Goal: Task Accomplishment & Management: Complete application form

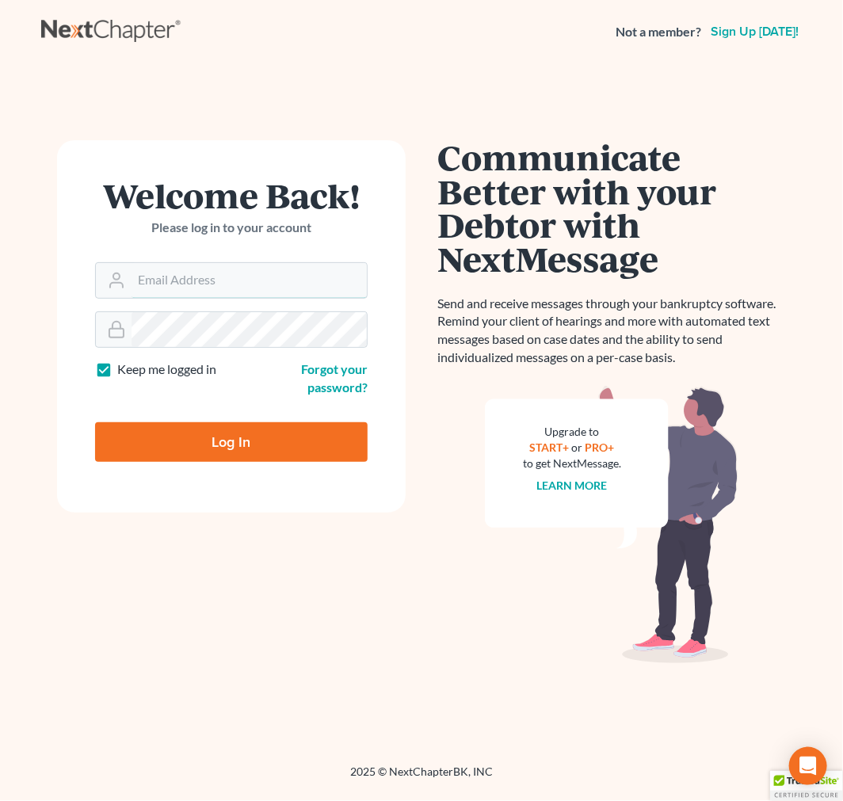
type input "[EMAIL_ADDRESS][DOMAIN_NAME]"
drag, startPoint x: 257, startPoint y: 470, endPoint x: 249, endPoint y: 428, distance: 43.5
click at [257, 470] on form "Welcome Back! Please log in to your account Email Address asoto@scura.com Passw…" at bounding box center [231, 326] width 348 height 372
click at [249, 428] on input "Log In" at bounding box center [231, 442] width 272 height 40
type input "Thinking..."
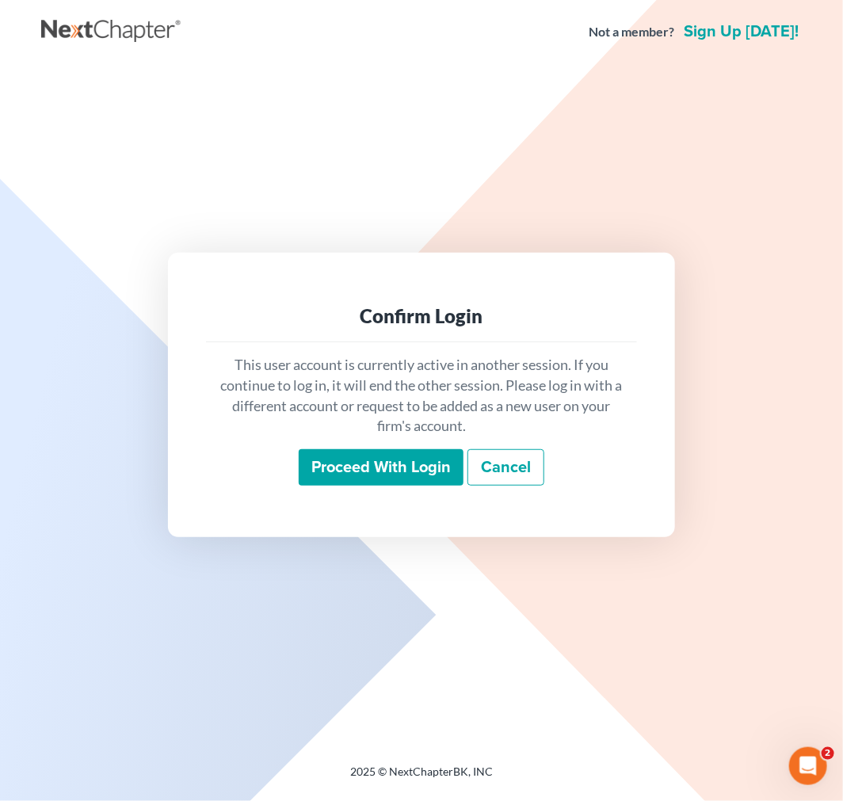
click at [360, 453] on input "Proceed with login" at bounding box center [381, 467] width 165 height 36
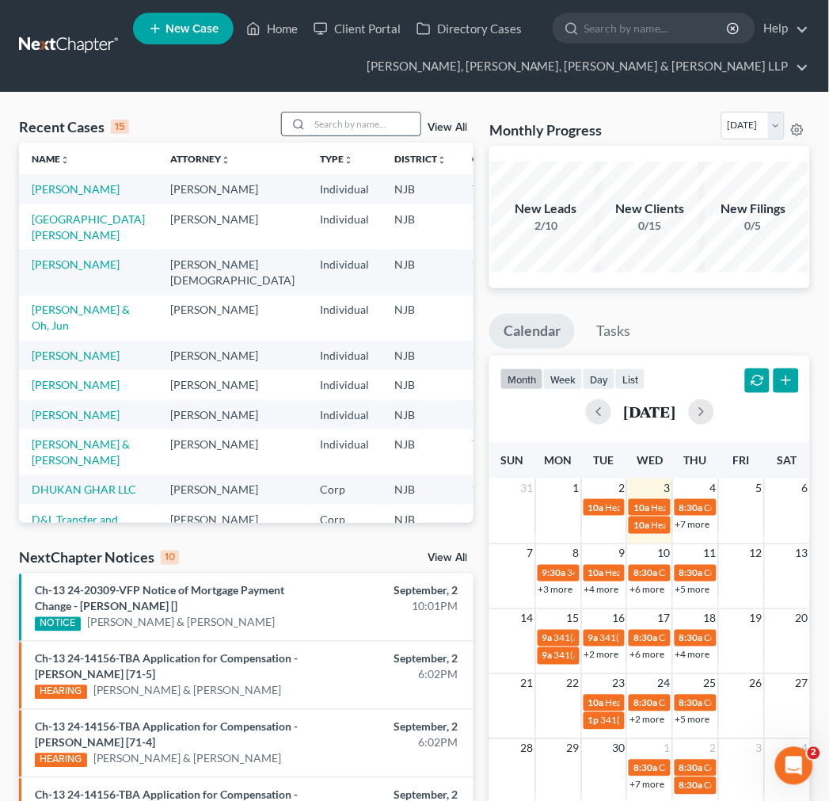
click at [322, 127] on input "search" at bounding box center [365, 123] width 111 height 23
type input "dhukan ghar"
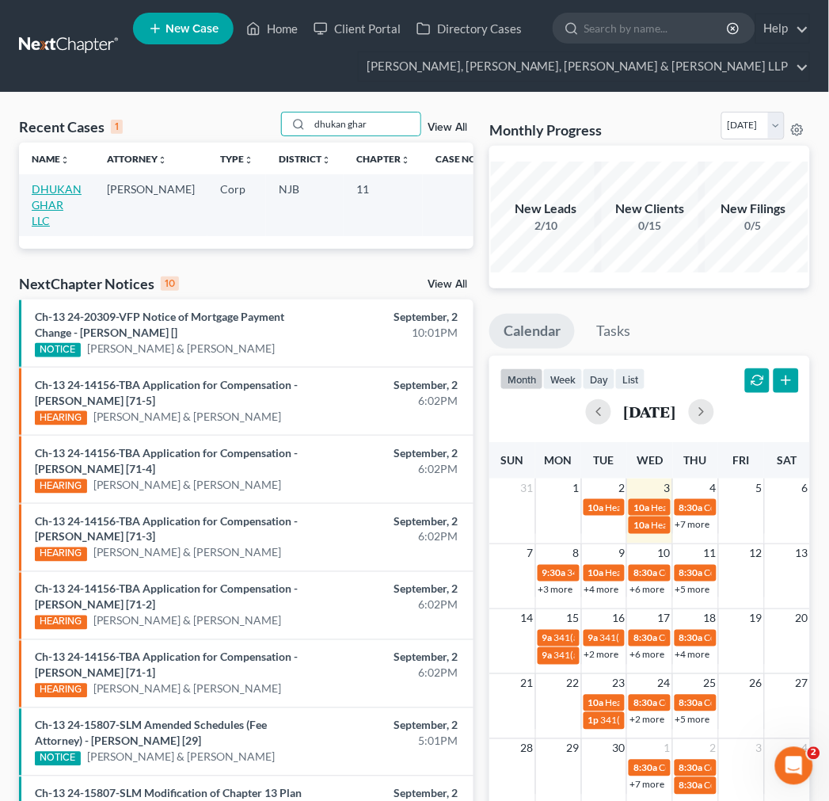
click at [59, 195] on link "DHUKAN GHAR LLC" at bounding box center [57, 204] width 50 height 45
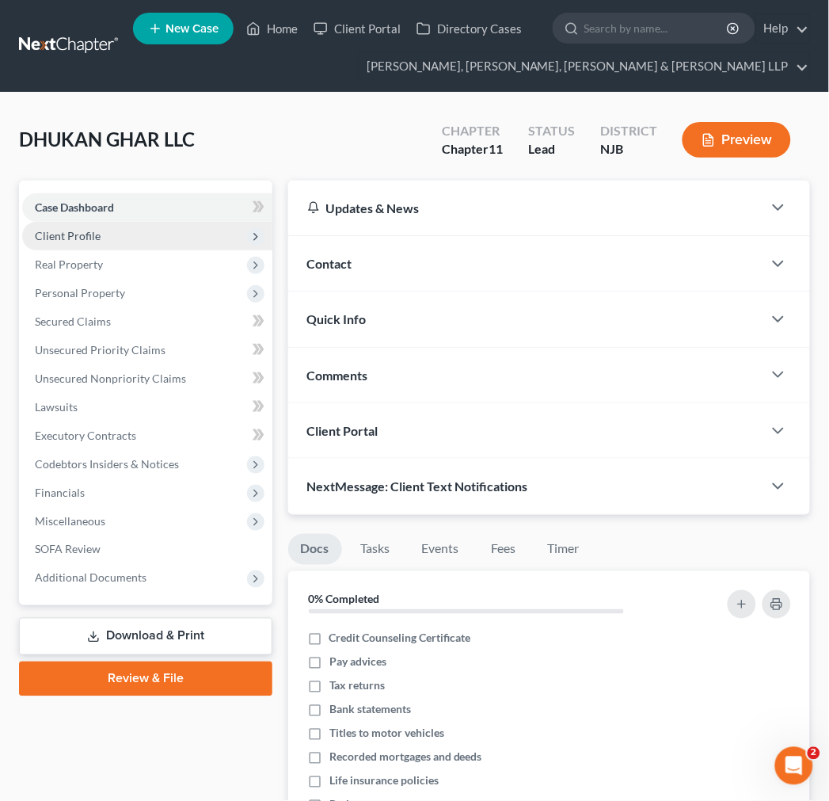
click at [135, 234] on span "Client Profile" at bounding box center [147, 236] width 250 height 29
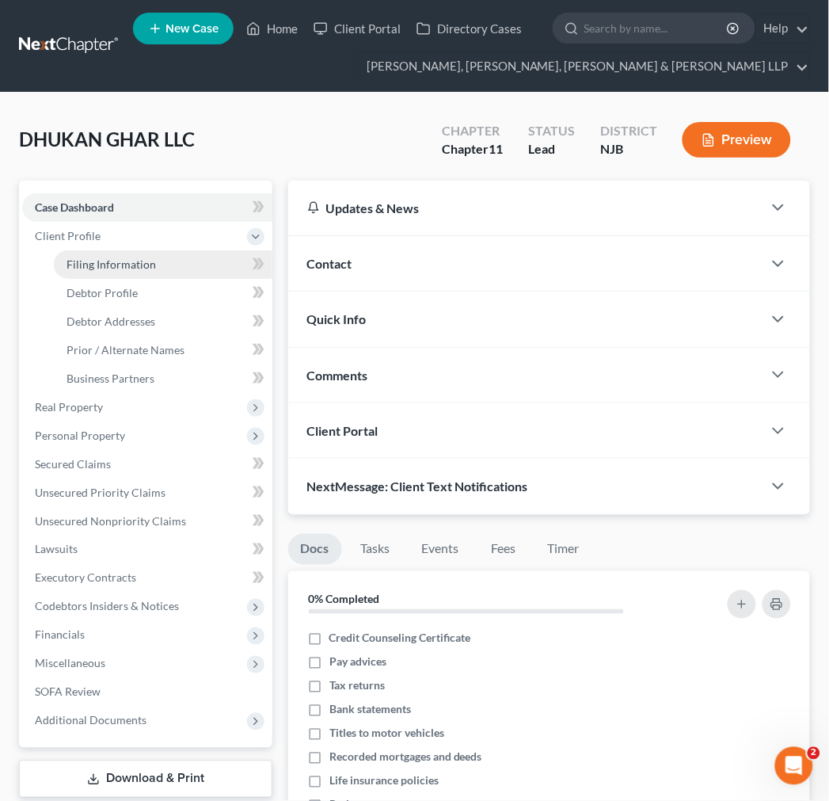
click at [137, 257] on span "Filing Information" at bounding box center [111, 263] width 89 height 13
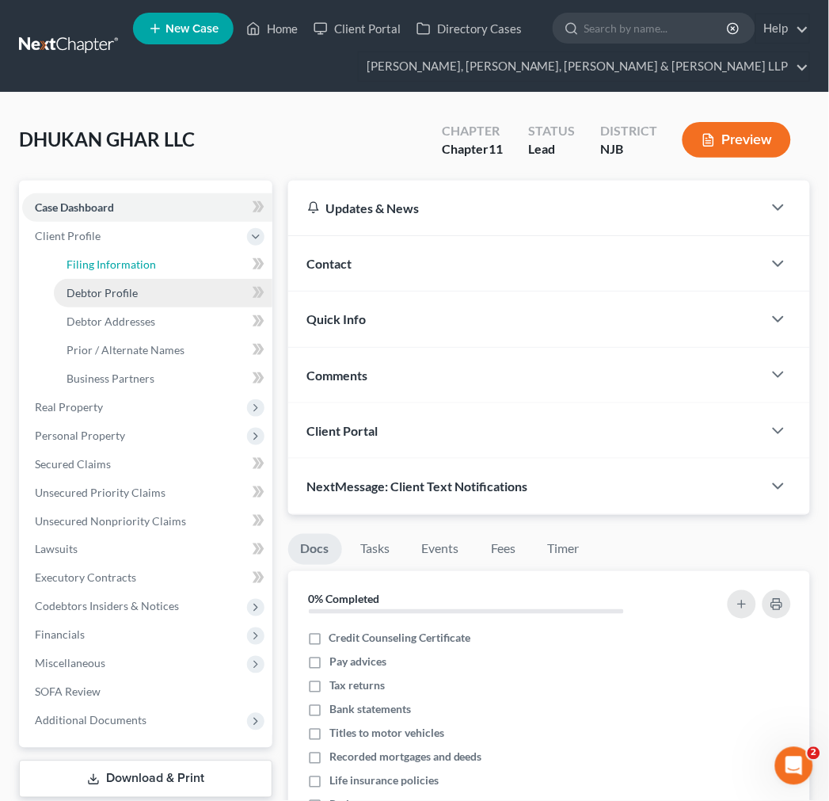
select select "3"
select select "1"
select select "0"
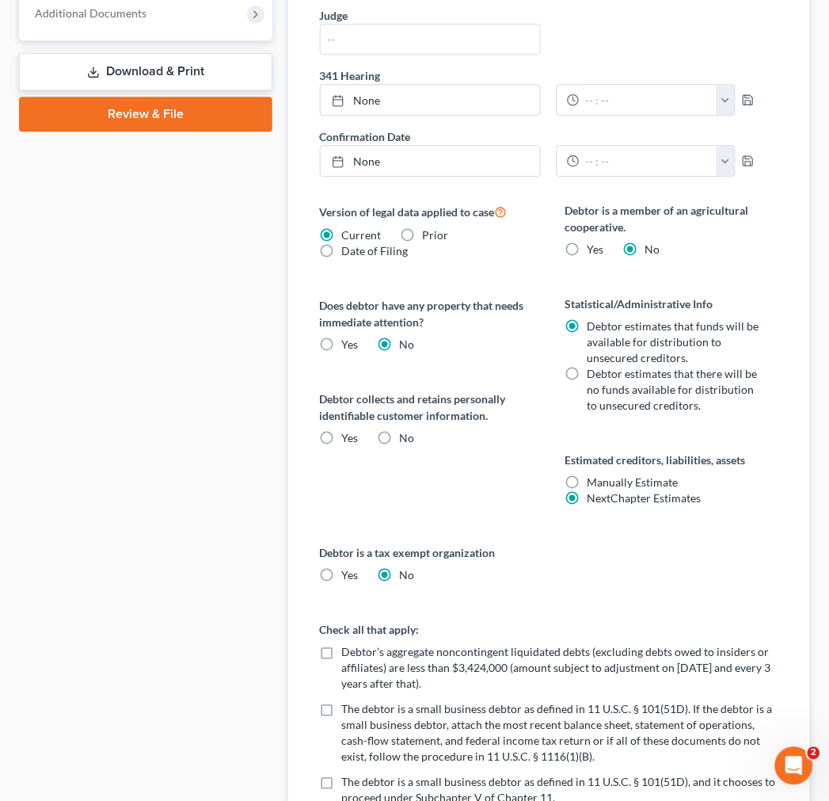
scroll to position [1028, 0]
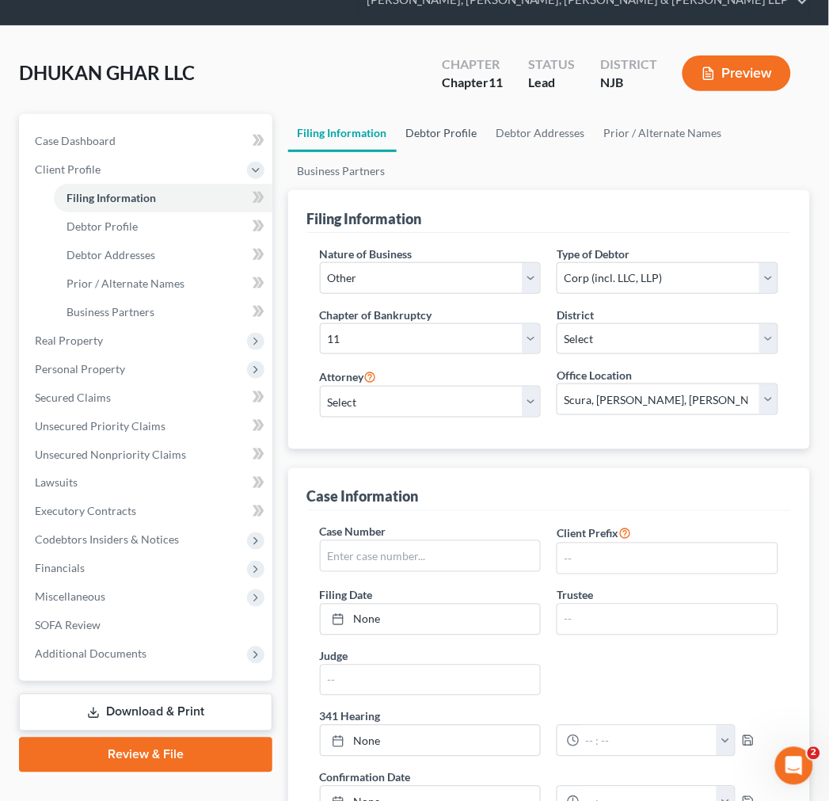
click at [481, 132] on link "Debtor Profile" at bounding box center [442, 133] width 90 height 38
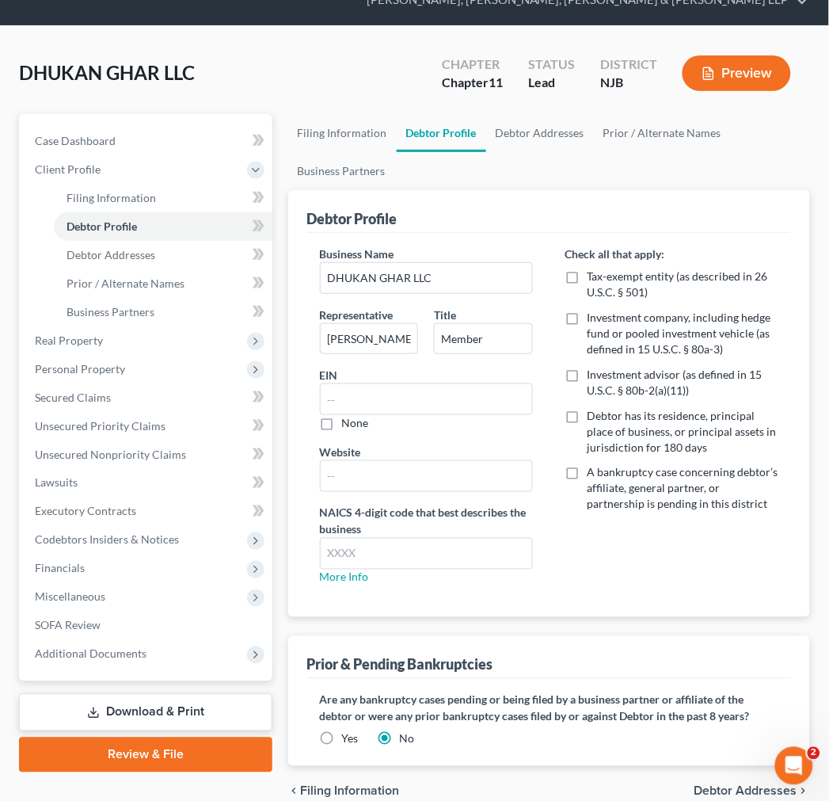
scroll to position [5, 0]
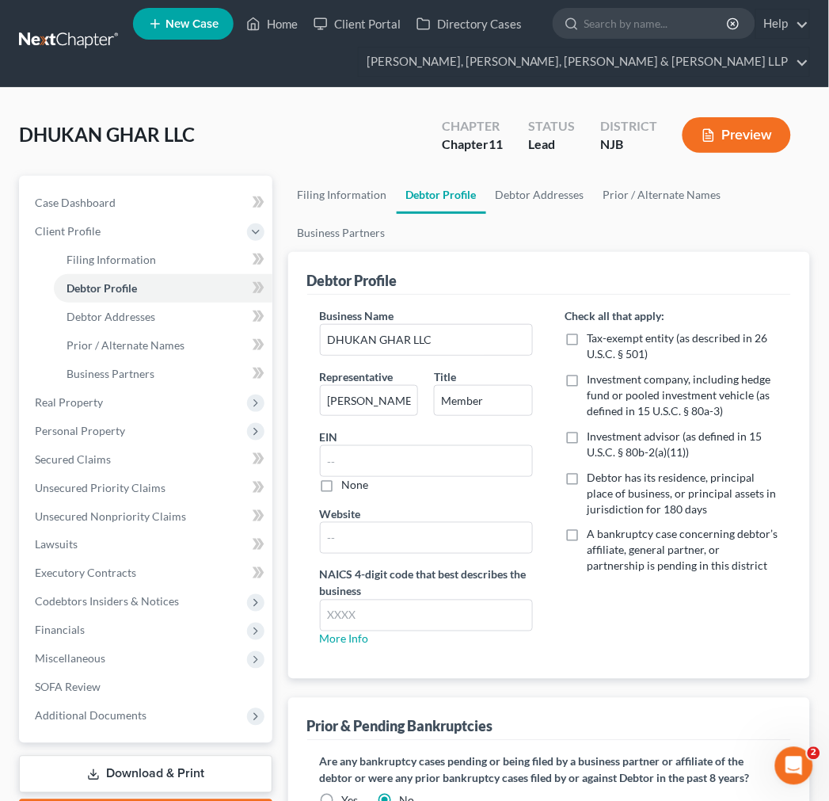
click at [546, 135] on div "Status" at bounding box center [551, 126] width 47 height 18
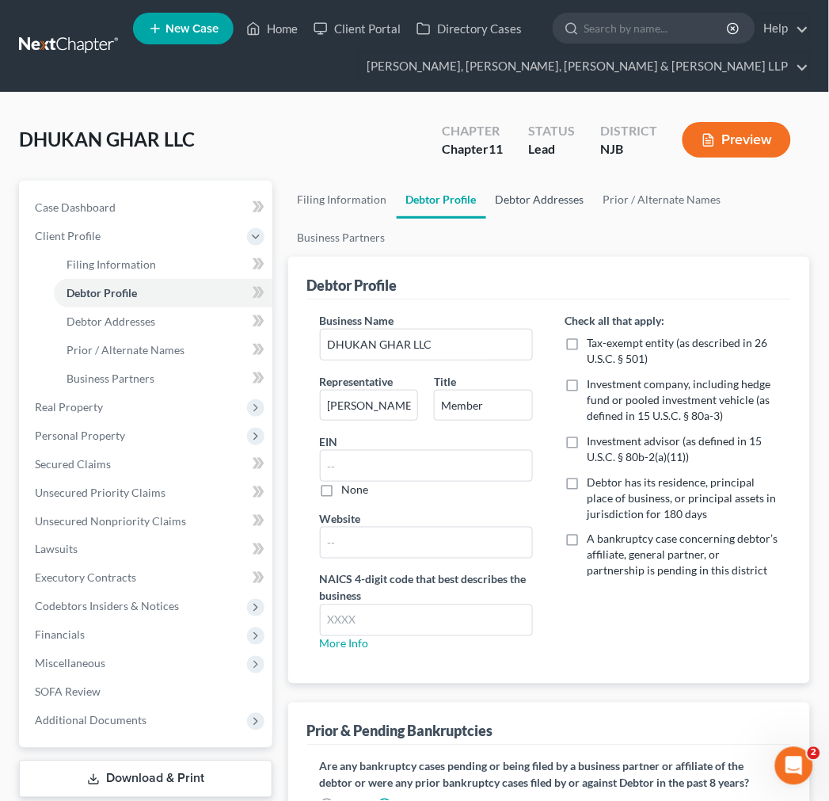
click at [546, 182] on link "Debtor Addresses" at bounding box center [540, 200] width 108 height 38
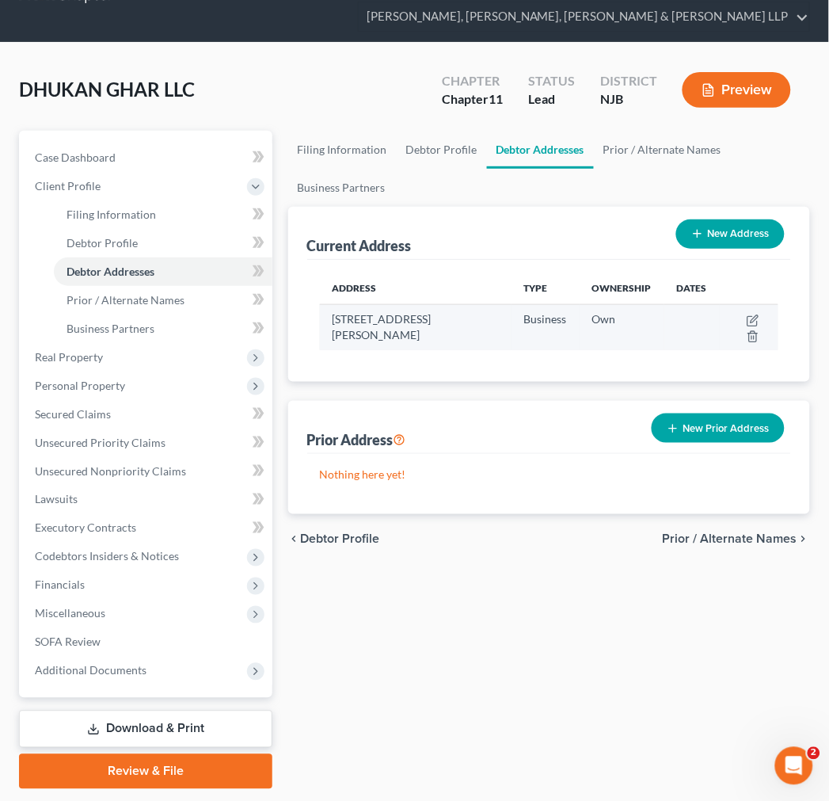
scroll to position [97, 0]
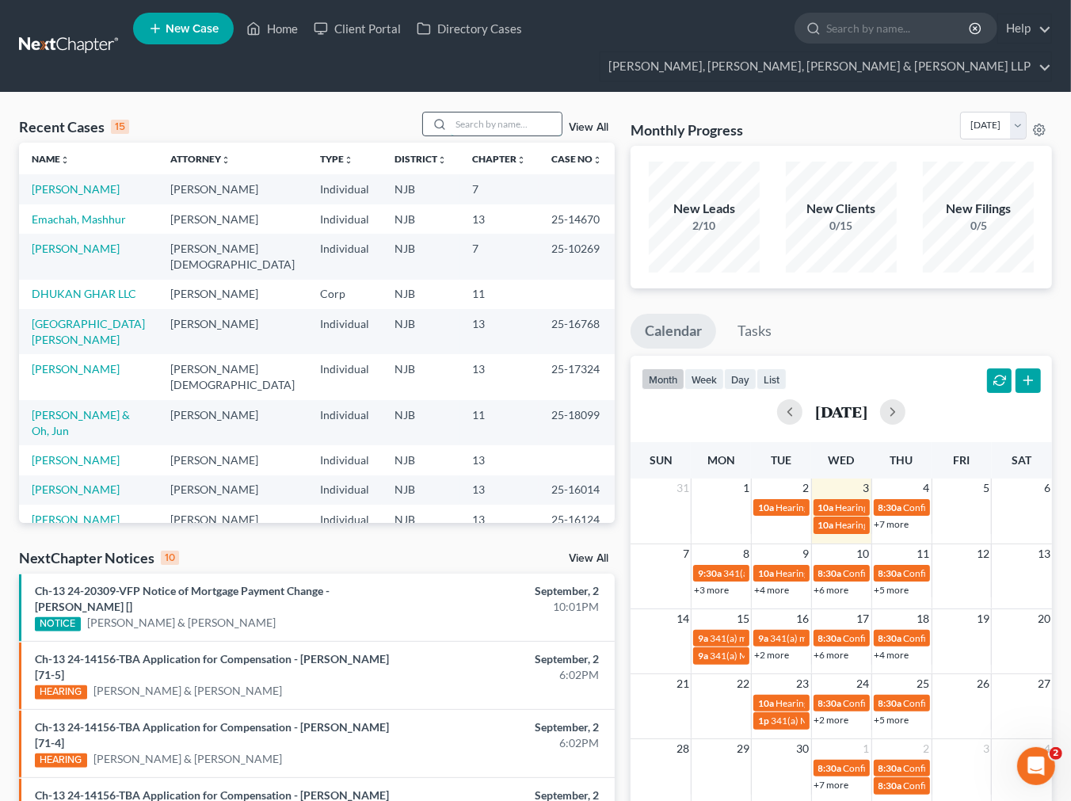
click at [465, 123] on input "search" at bounding box center [506, 123] width 111 height 23
click at [463, 131] on input "search" at bounding box center [506, 123] width 111 height 23
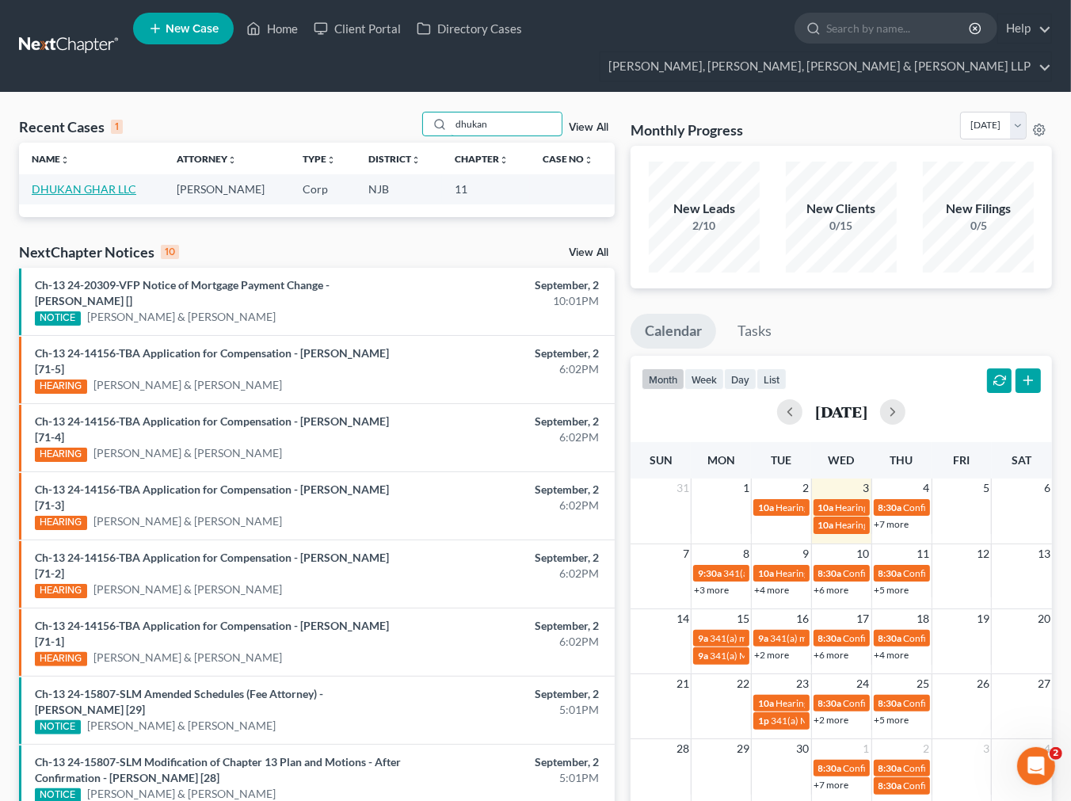
type input "dhukan"
click at [120, 182] on link "DHUKAN GHAR LLC" at bounding box center [84, 188] width 105 height 13
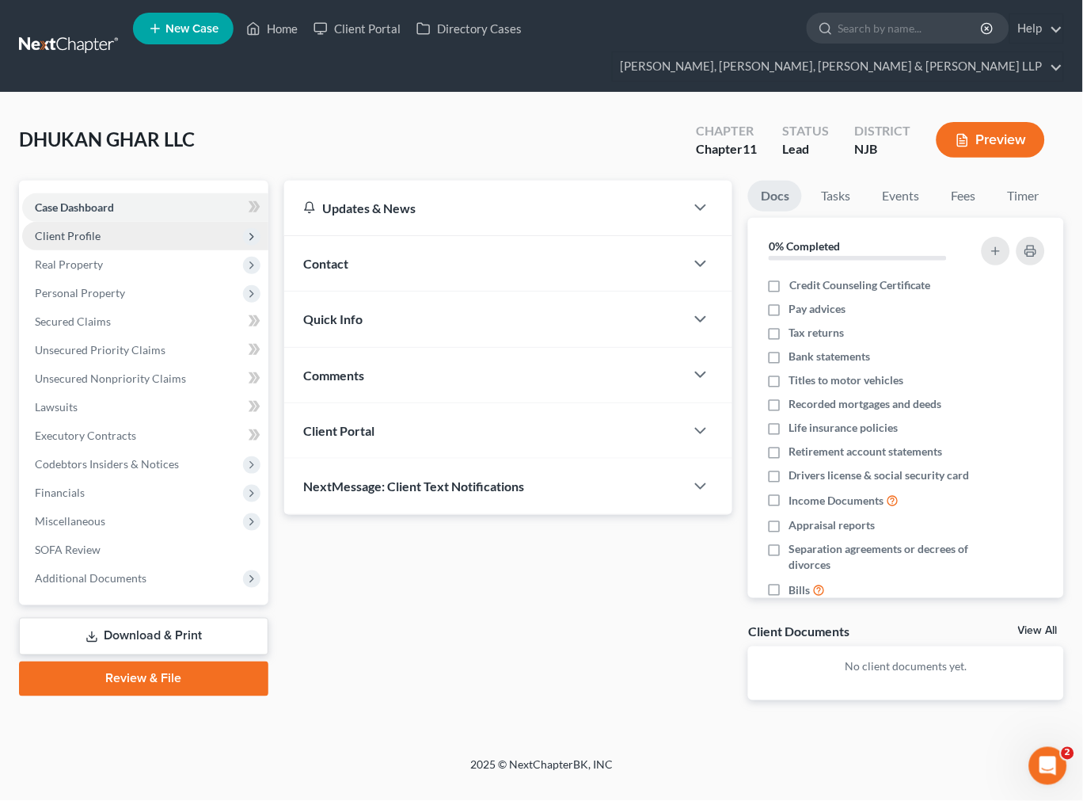
click at [95, 231] on span "Client Profile" at bounding box center [68, 235] width 66 height 13
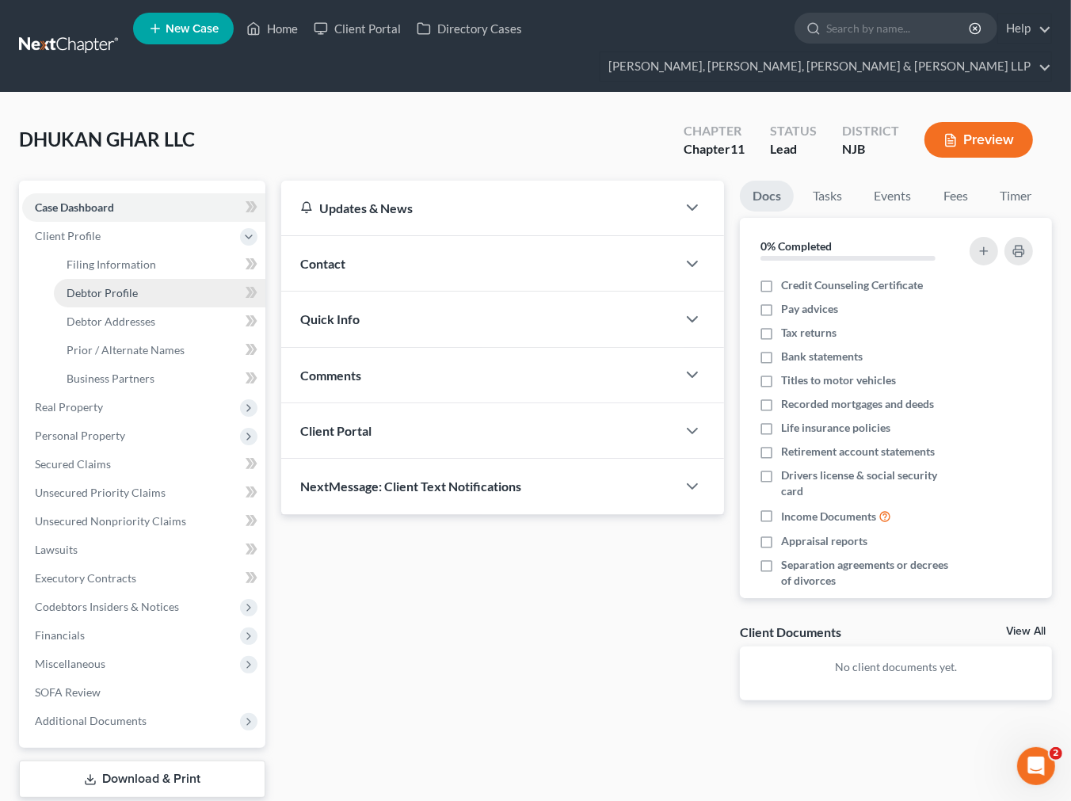
click at [131, 279] on link "Debtor Profile" at bounding box center [159, 293] width 211 height 29
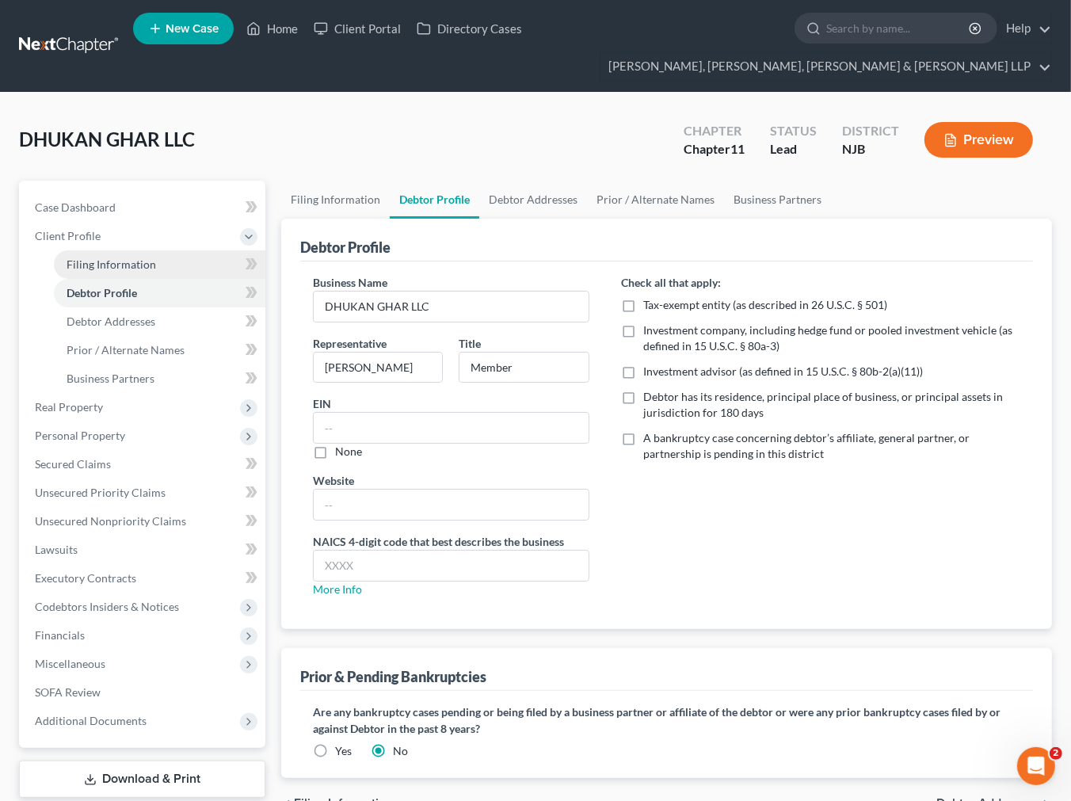
click at [131, 265] on span "Filing Information" at bounding box center [111, 263] width 89 height 13
select select "3"
select select "1"
select select "0"
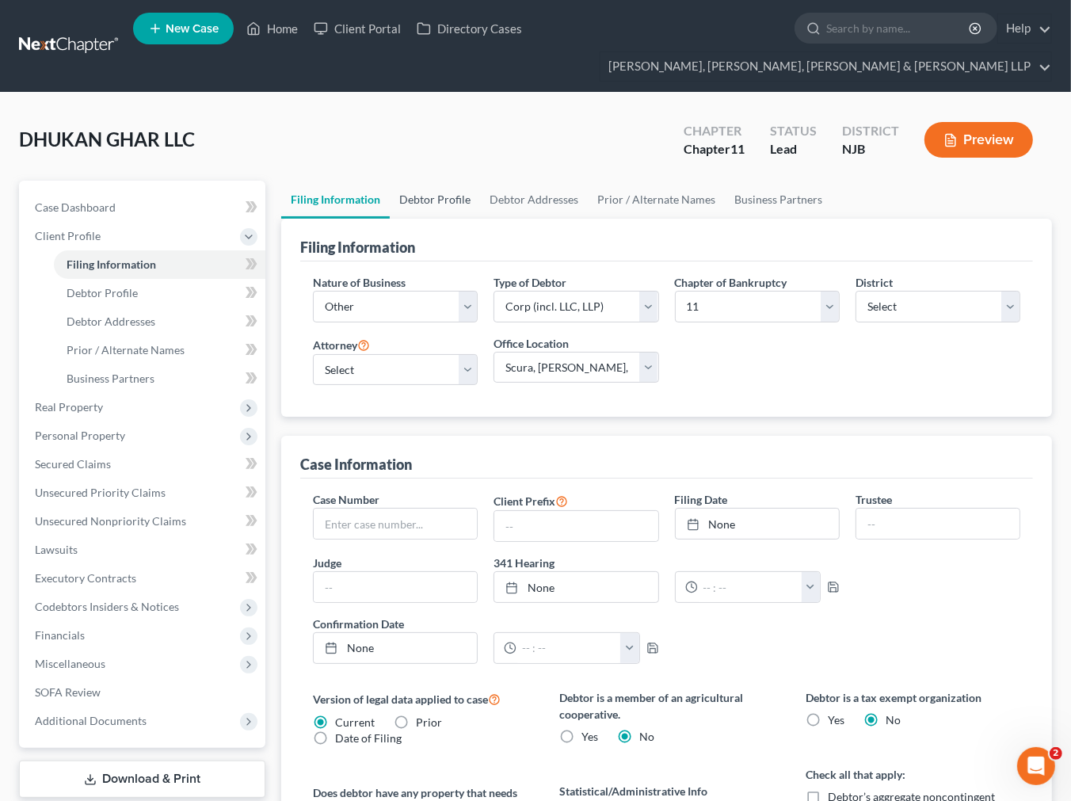
click at [428, 209] on link "Debtor Profile" at bounding box center [435, 200] width 90 height 38
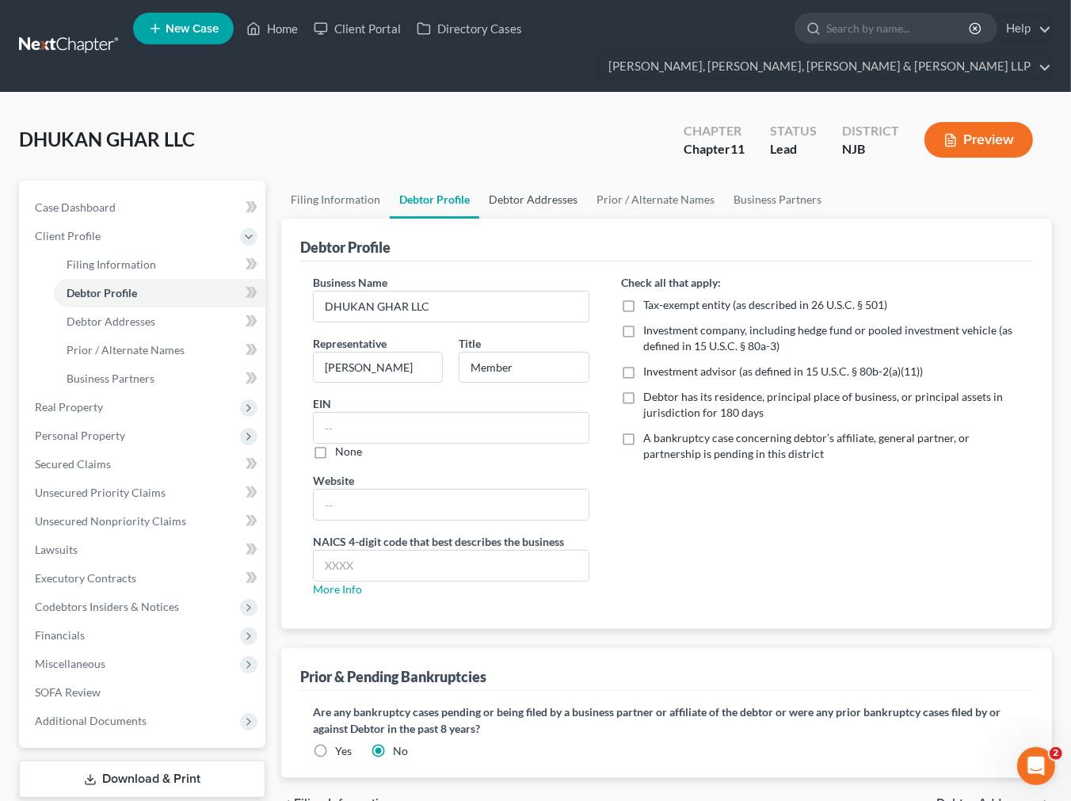
click at [524, 210] on link "Debtor Addresses" at bounding box center [533, 200] width 108 height 38
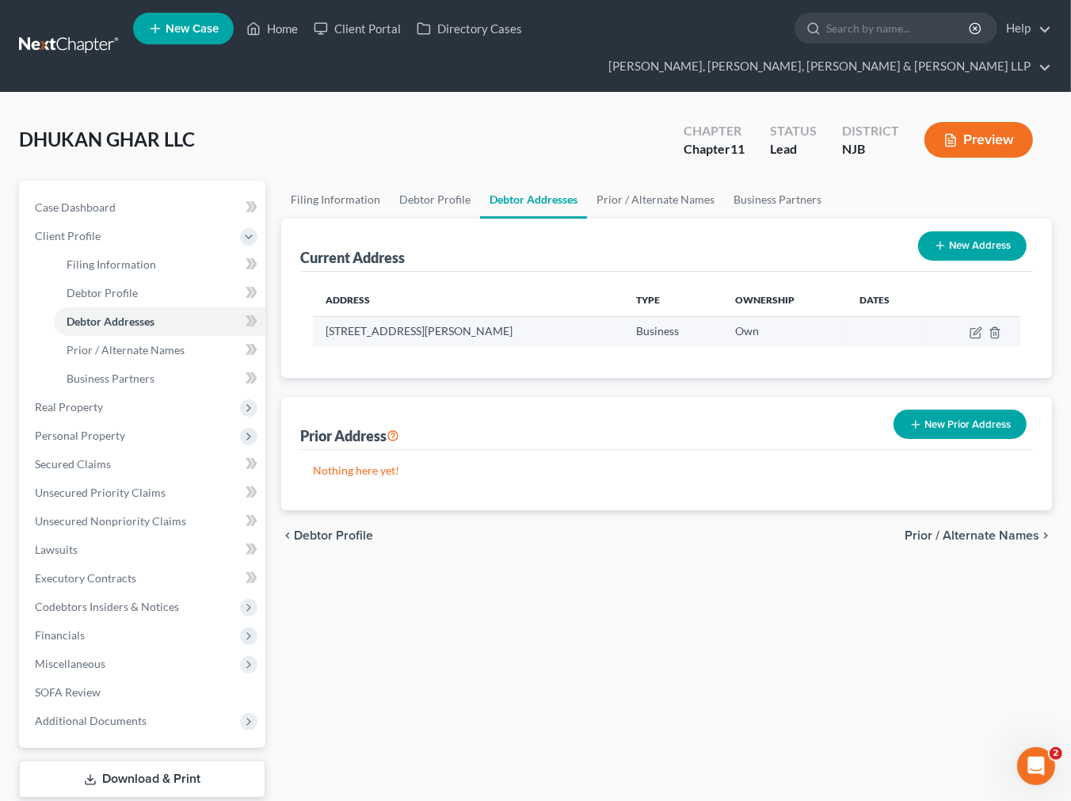
drag, startPoint x: 581, startPoint y: 329, endPoint x: 327, endPoint y: 336, distance: 253.5
click at [327, 336] on td "[STREET_ADDRESS][PERSON_NAME]" at bounding box center [468, 331] width 310 height 30
click at [460, 352] on div "Address Type Ownership Dates [STREET_ADDRESS][PERSON_NAME] Business Own" at bounding box center [666, 325] width 733 height 106
drag, startPoint x: 524, startPoint y: 334, endPoint x: 319, endPoint y: 325, distance: 204.6
click at [319, 325] on td "[STREET_ADDRESS][PERSON_NAME]" at bounding box center [468, 331] width 310 height 30
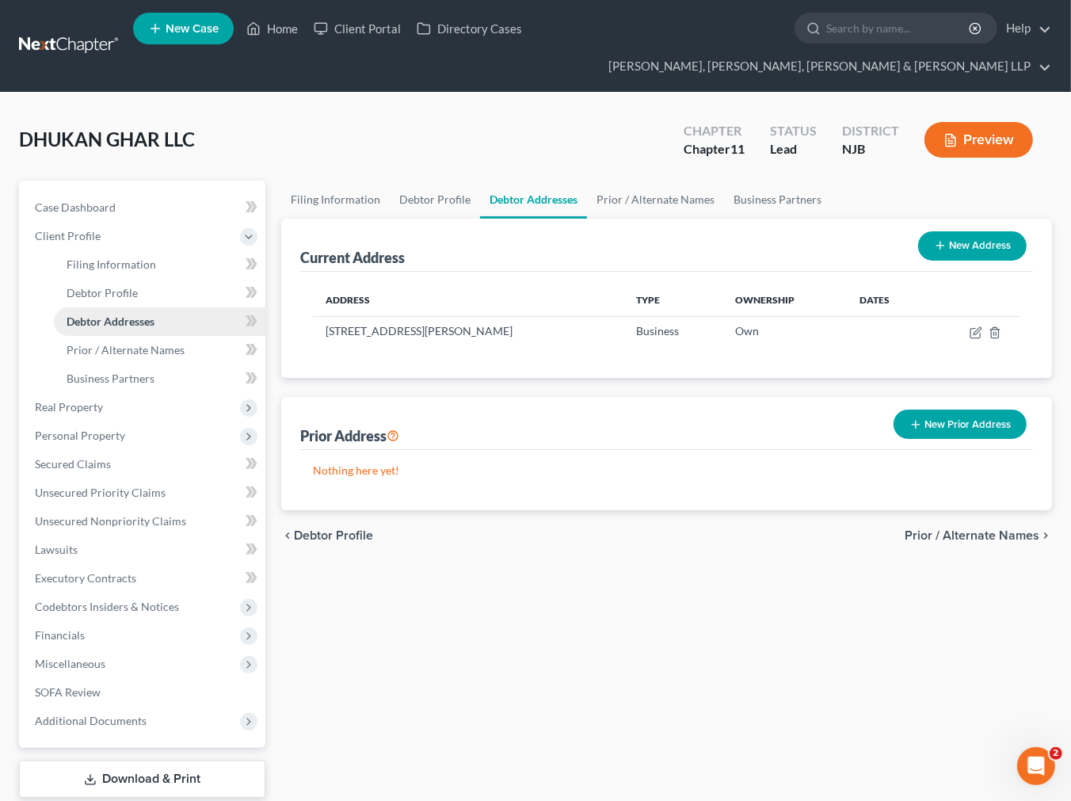
copy td "[STREET_ADDRESS][PERSON_NAME]"
